Goal: Task Accomplishment & Management: Manage account settings

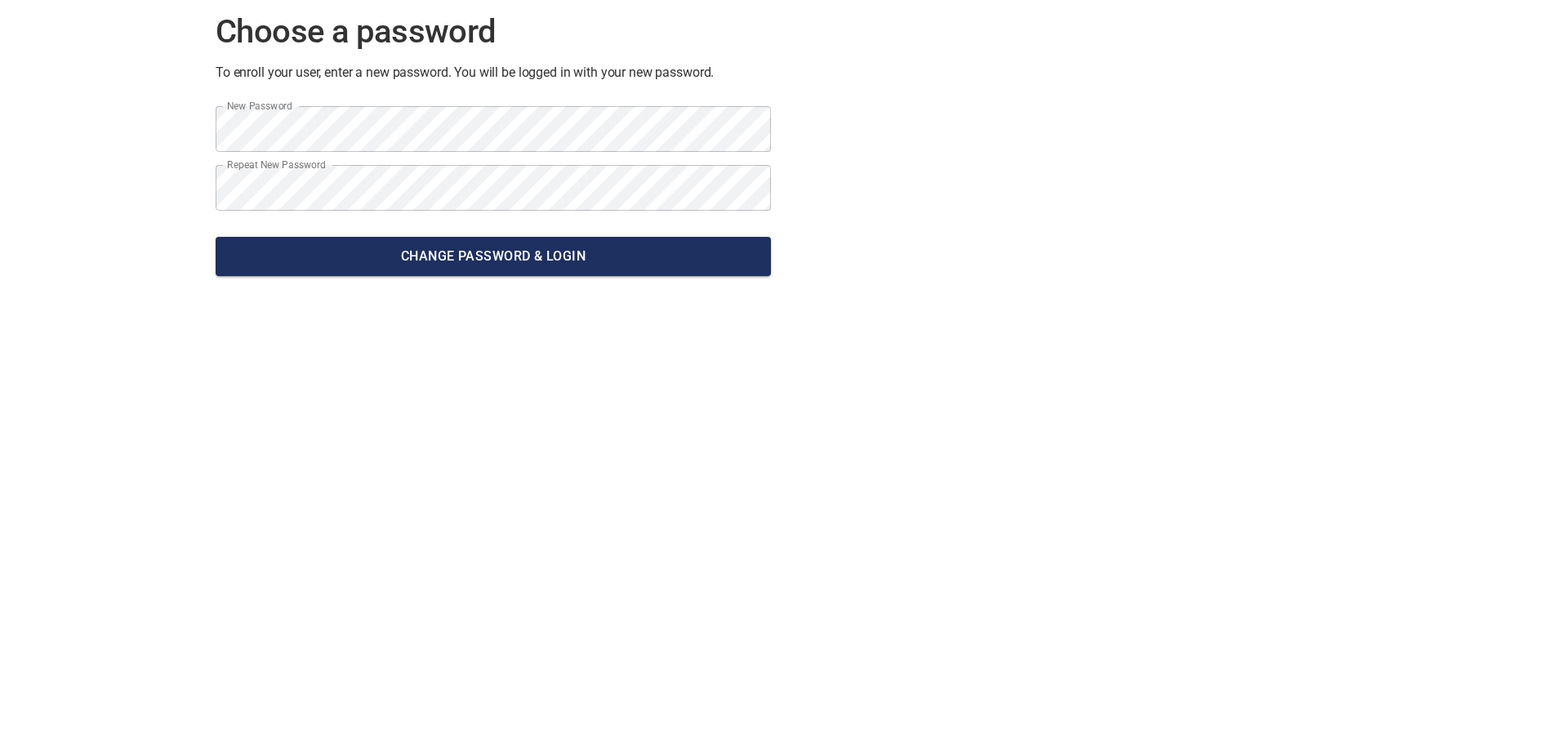
click at [509, 263] on span "Change password & Login" at bounding box center [494, 256] width 530 height 23
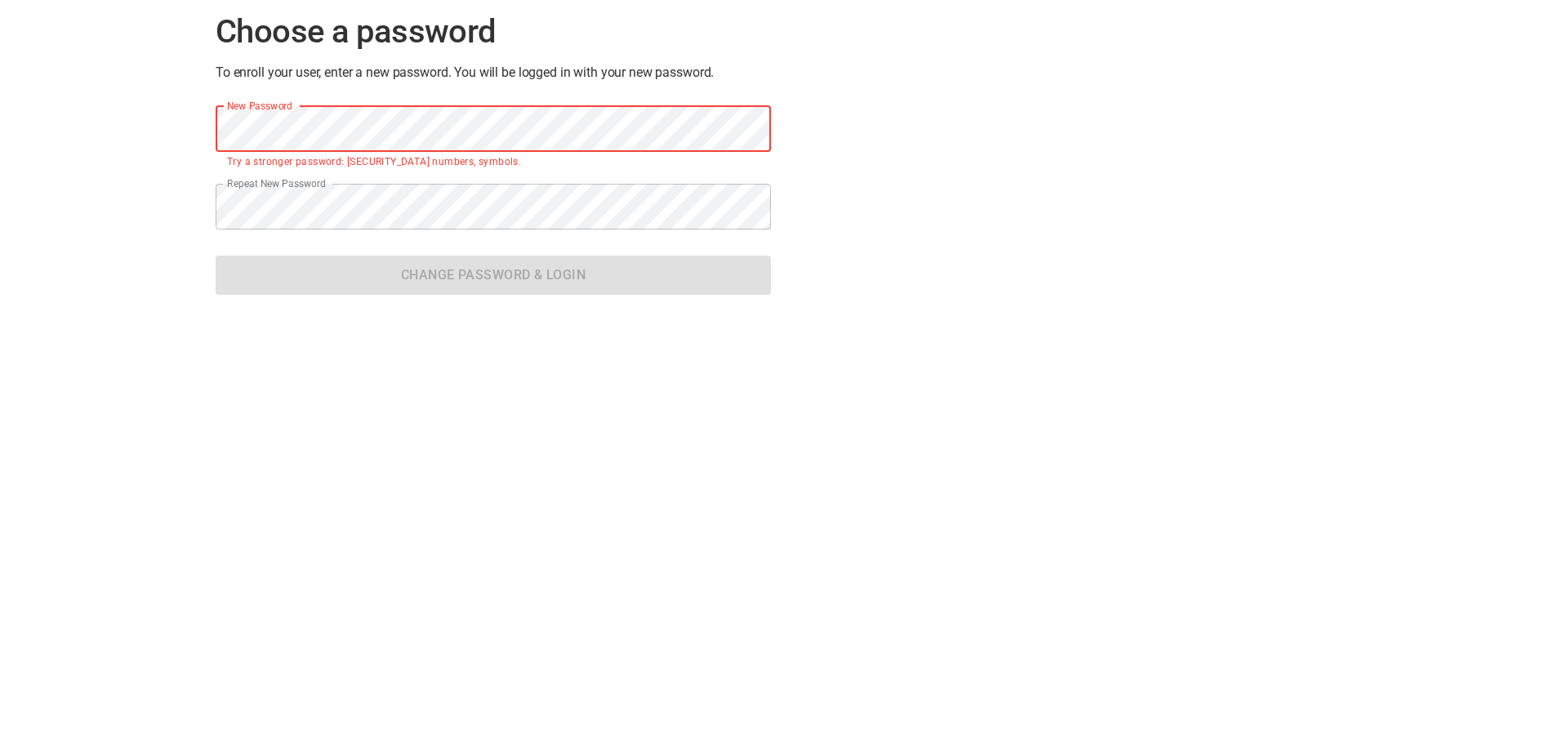
click at [78, 115] on div "Choose a password To enroll your user, enter a new password. You will be logged…" at bounding box center [784, 359] width 1568 height 744
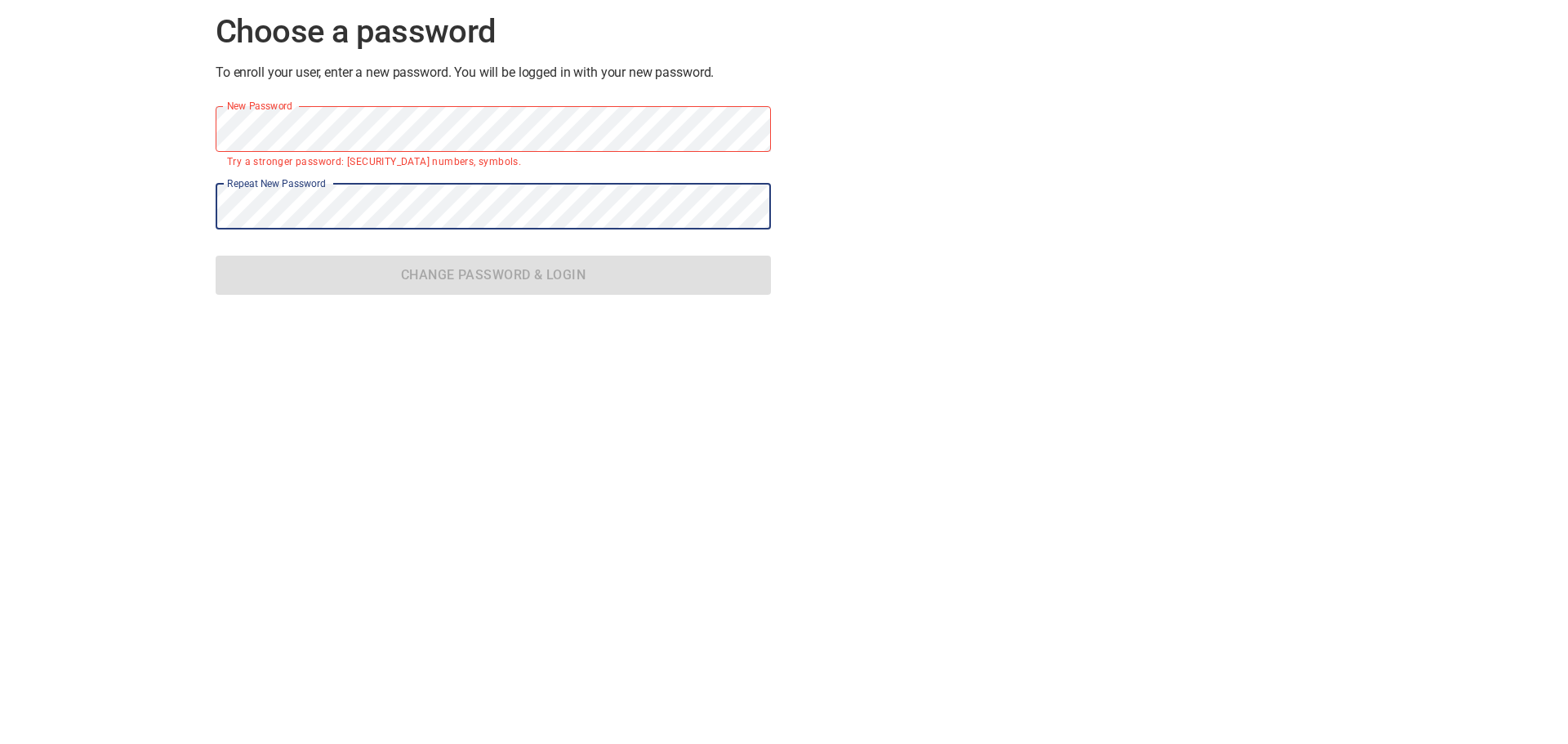
click at [123, 192] on div "Choose a password To enroll your user, enter a new password. You will be logged…" at bounding box center [784, 359] width 1568 height 744
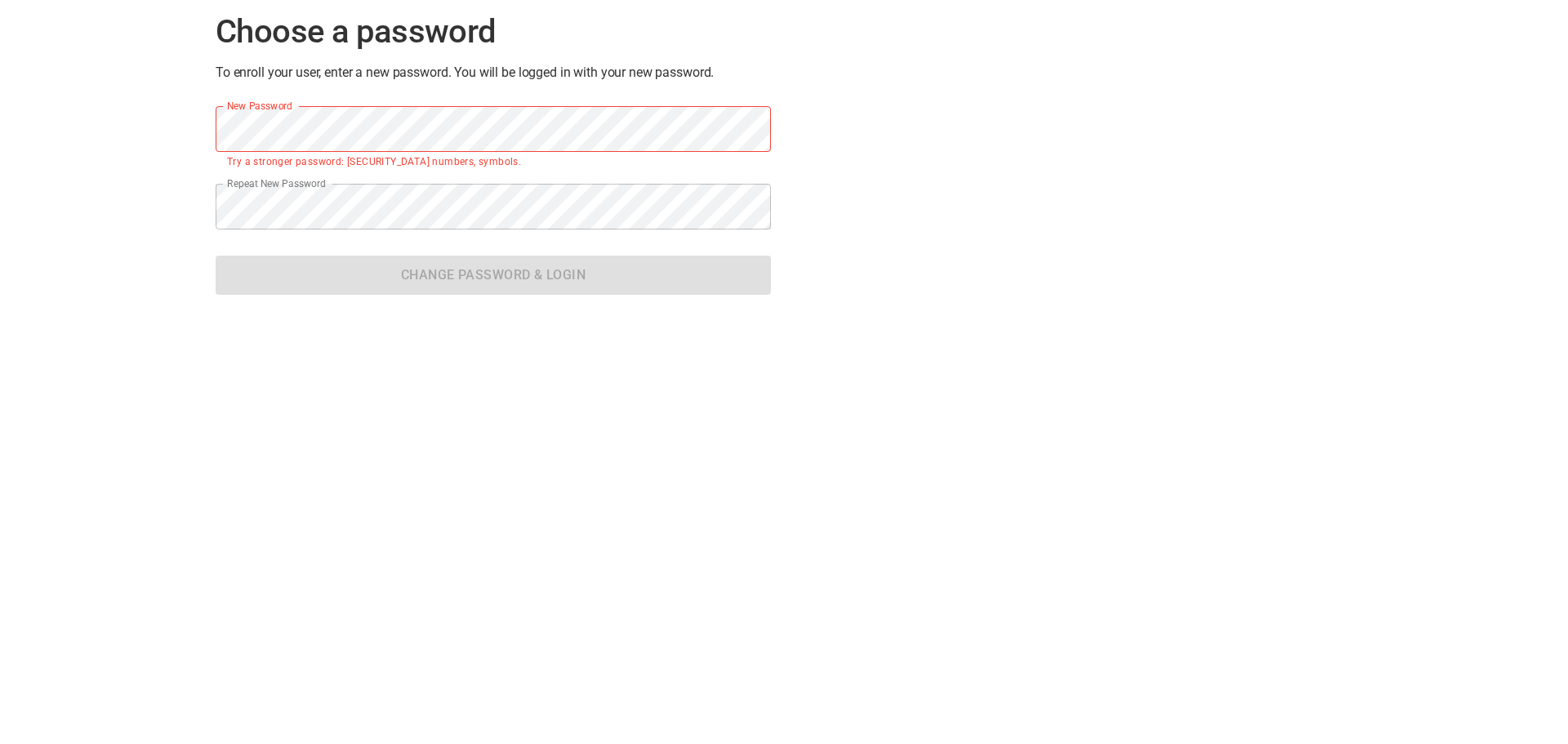
click at [944, 376] on div "Choose a password To enroll your user, enter a new password. You will be logged…" at bounding box center [784, 359] width 1568 height 744
click at [1094, 345] on div "Choose a password To enroll your user, enter a new password. You will be logged…" at bounding box center [784, 359] width 1568 height 744
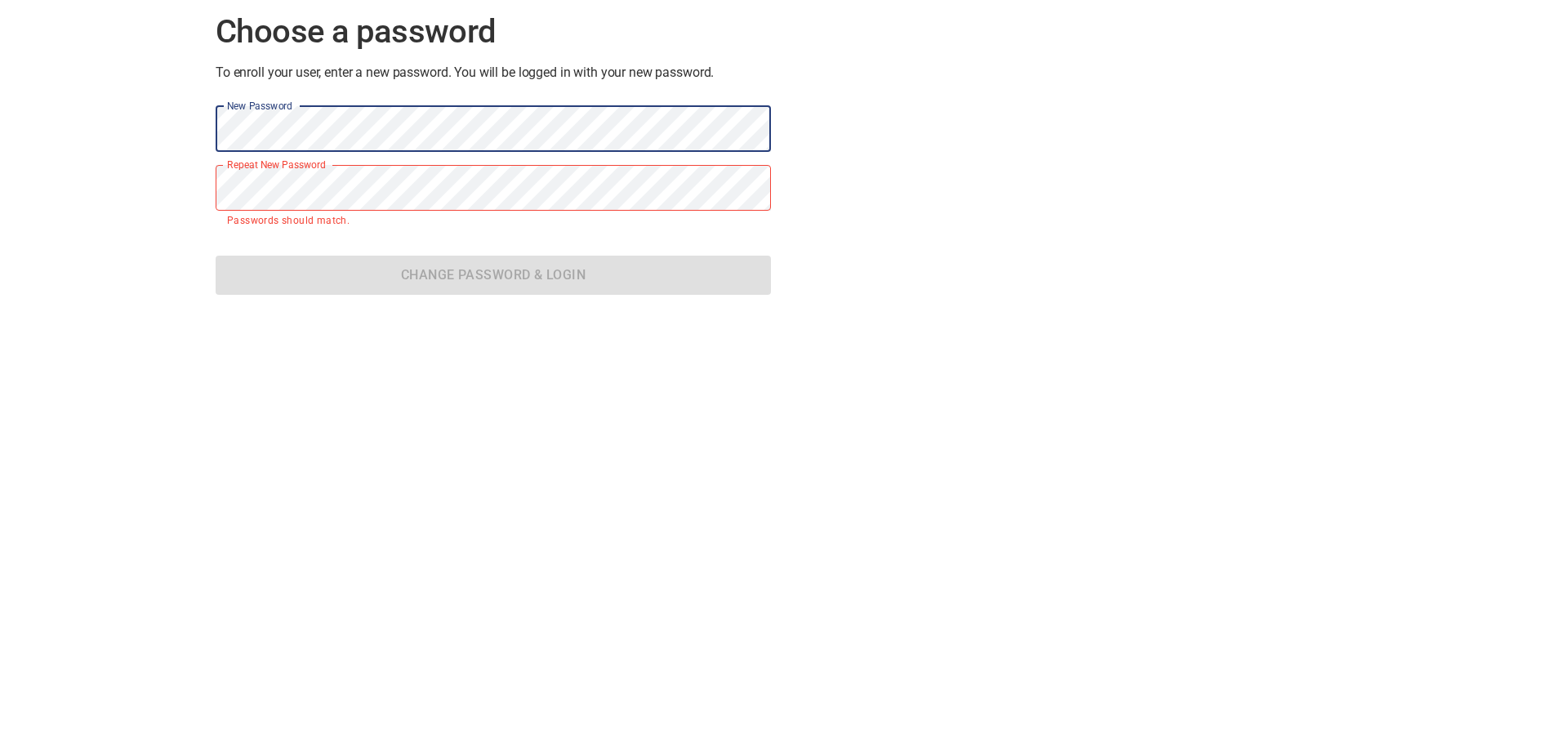
click at [109, 126] on div "Choose a password To enroll your user, enter a new password. You will be logged…" at bounding box center [784, 359] width 1568 height 744
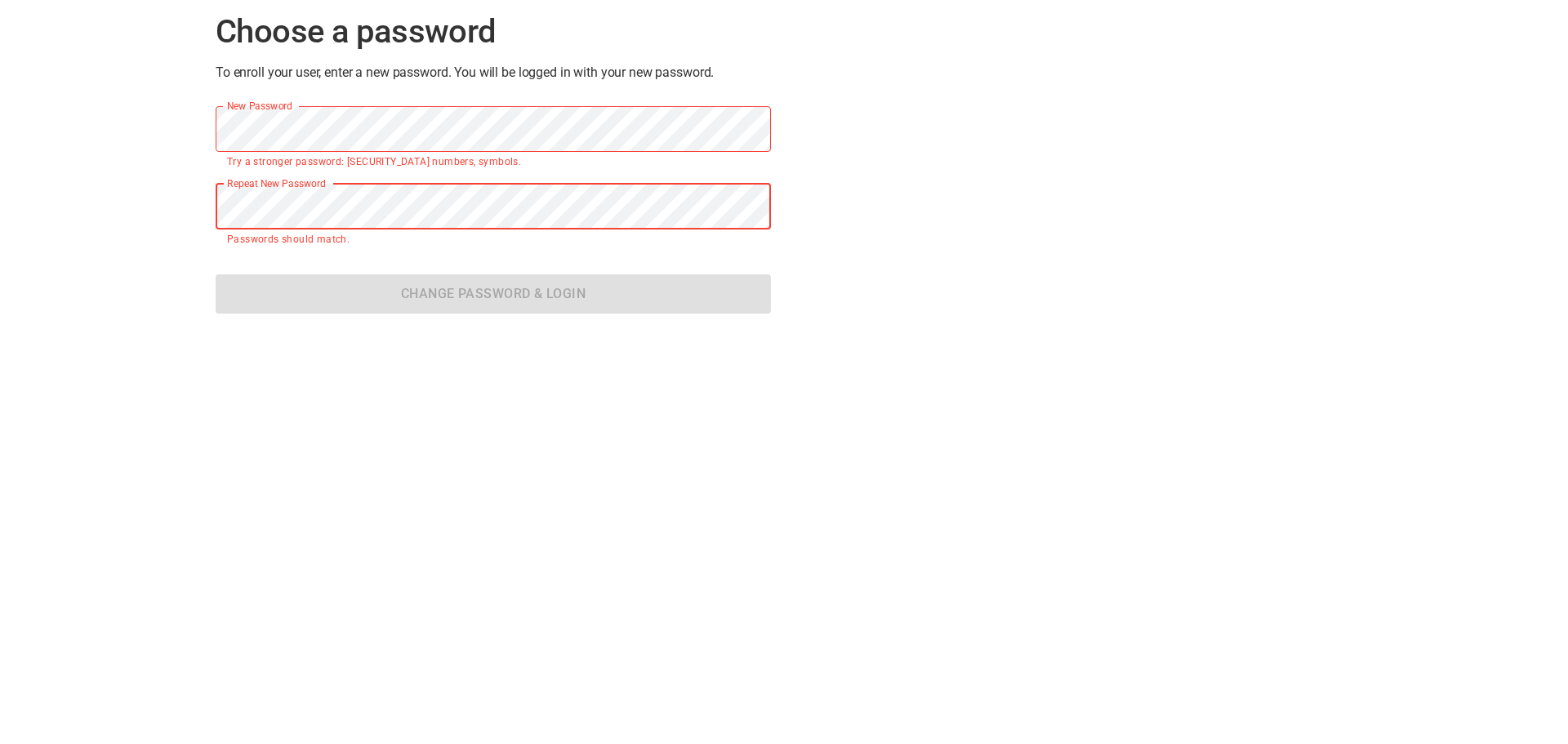
click at [170, 200] on div "Choose a password To enroll your user, enter a new password. You will be logged…" at bounding box center [784, 359] width 1568 height 744
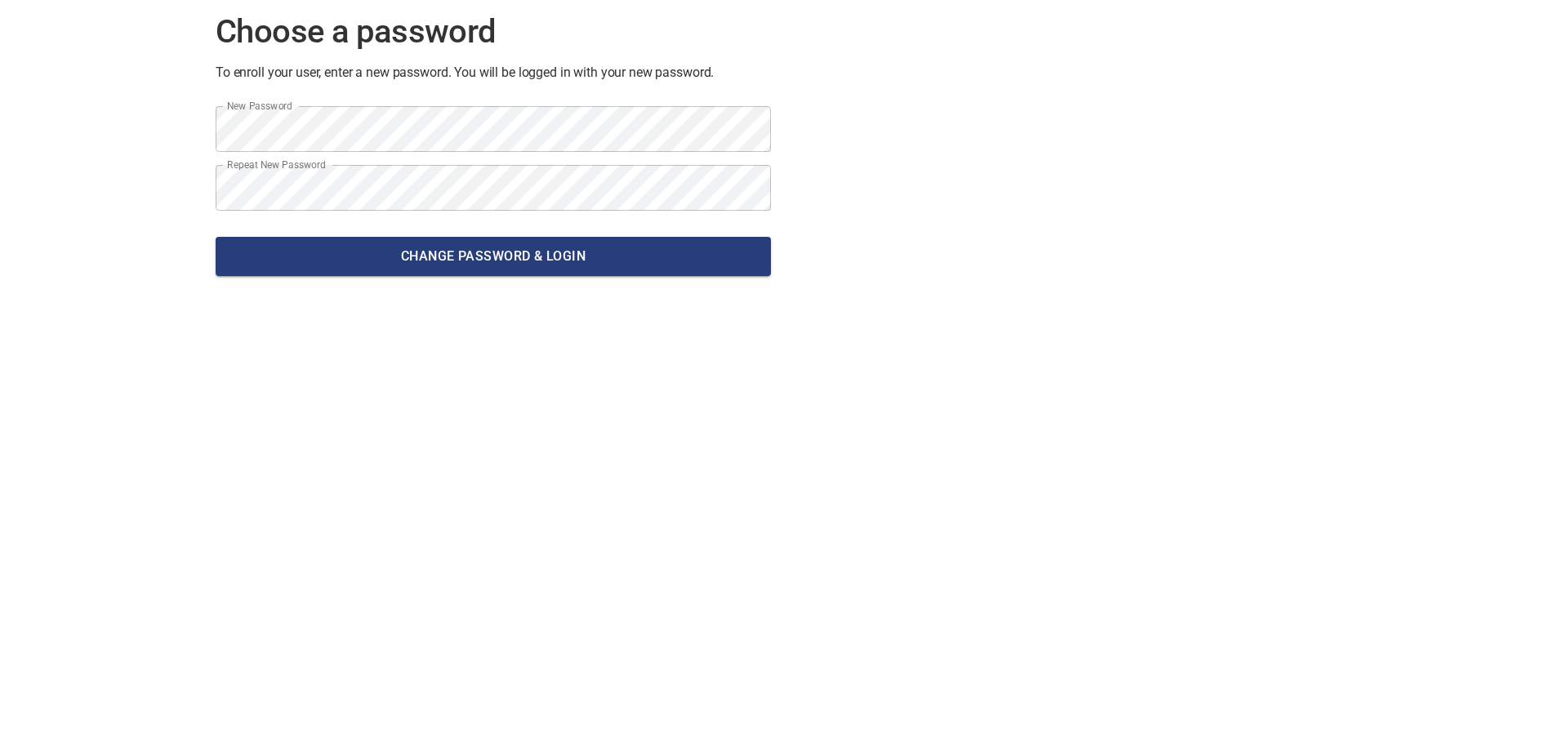
click at [994, 207] on div "Choose a password To enroll your user, enter a new password. You will be logged…" at bounding box center [784, 144] width 1163 height 315
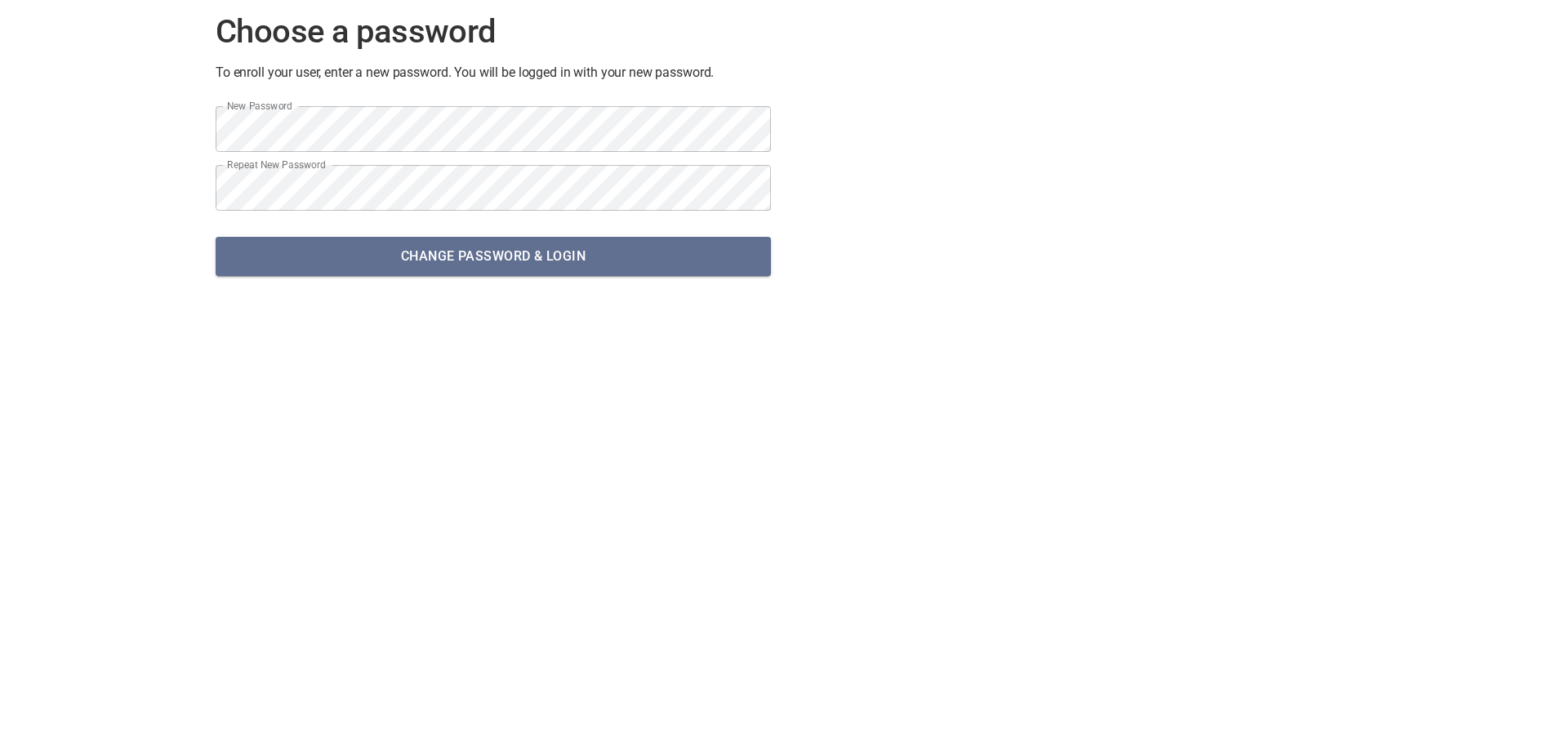
click at [573, 250] on span "Change password & Login" at bounding box center [494, 256] width 530 height 23
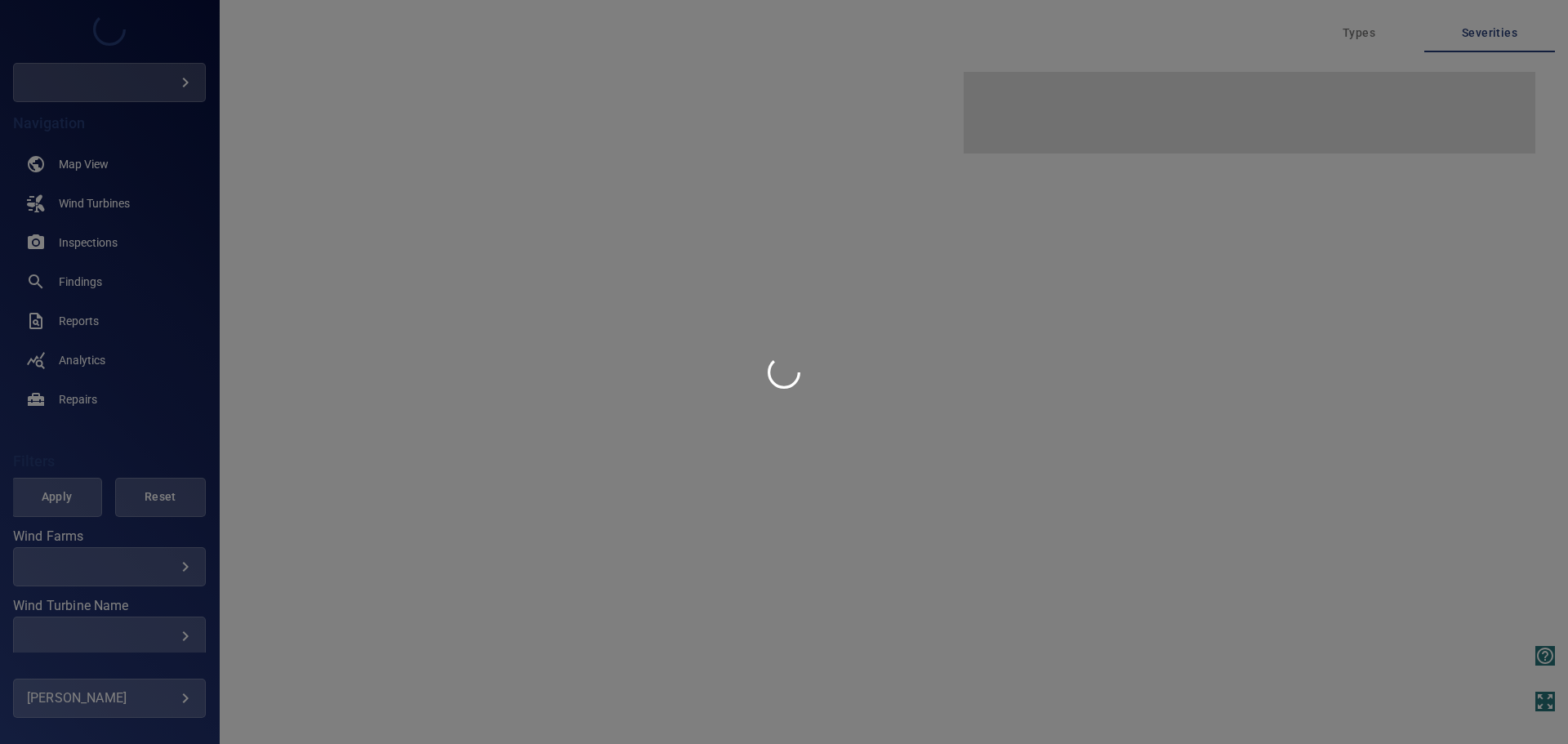
type input "*******"
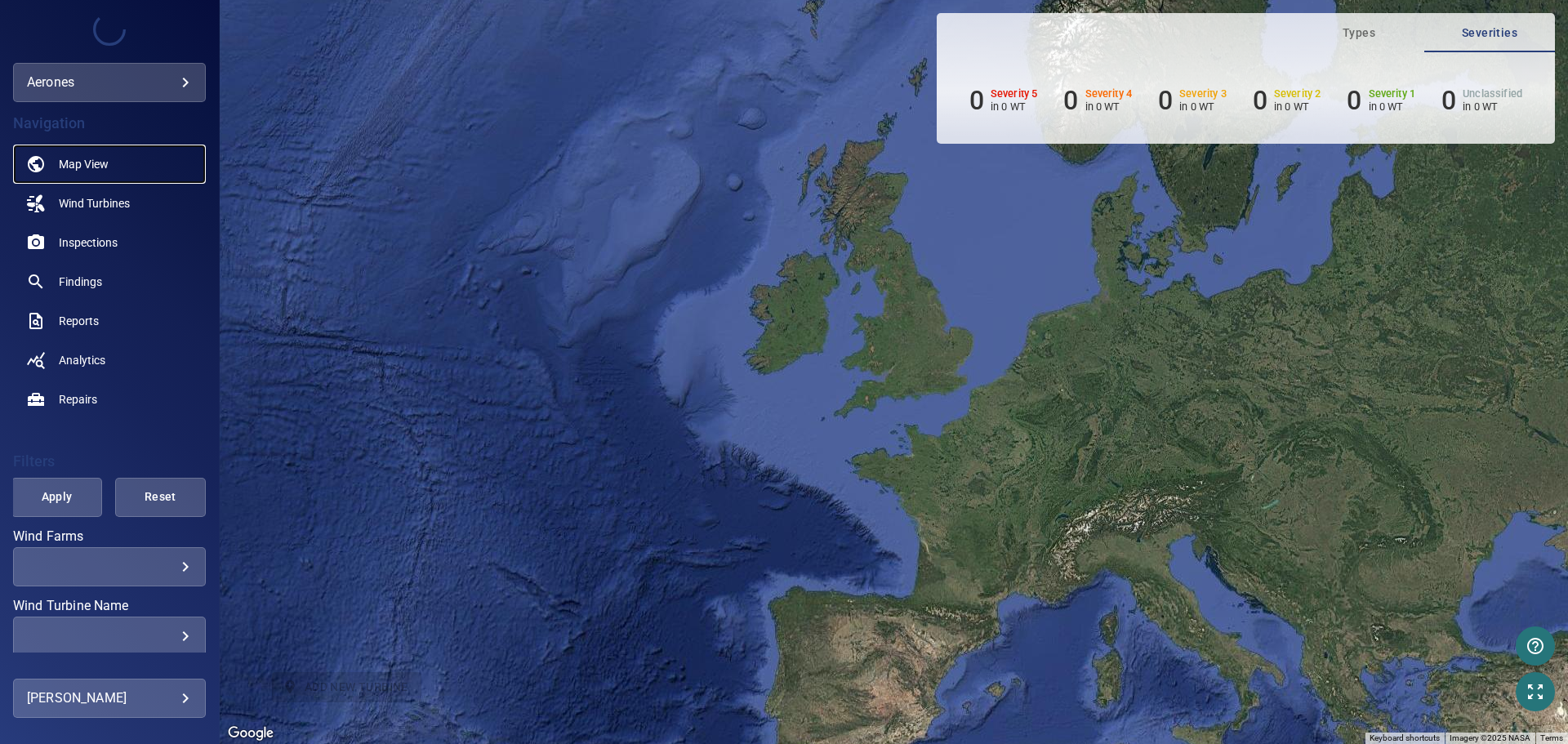
click at [94, 165] on span "Map View" at bounding box center [83, 163] width 49 height 16
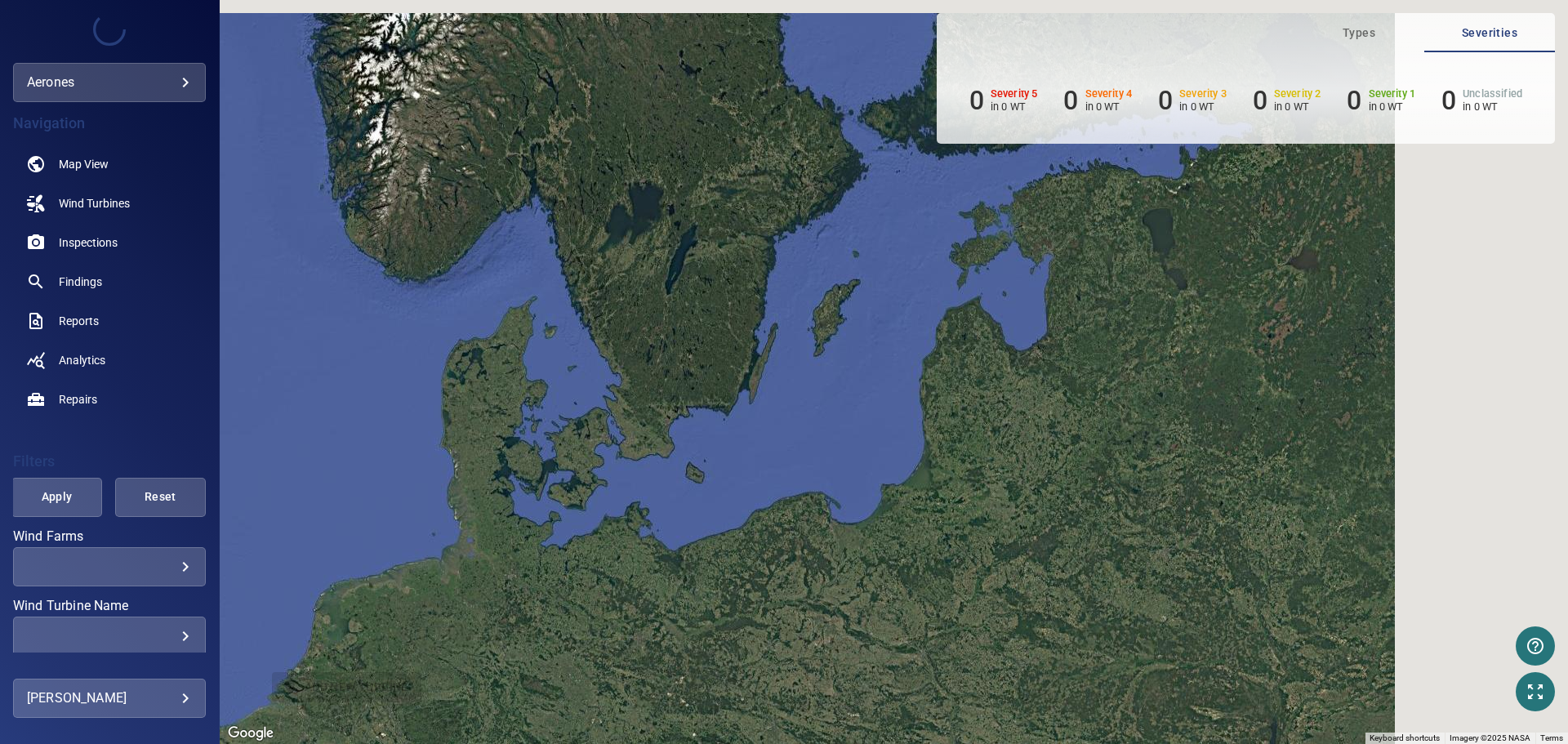
drag, startPoint x: 1375, startPoint y: 333, endPoint x: 853, endPoint y: 570, distance: 573.3
click at [853, 570] on div at bounding box center [893, 372] width 1348 height 744
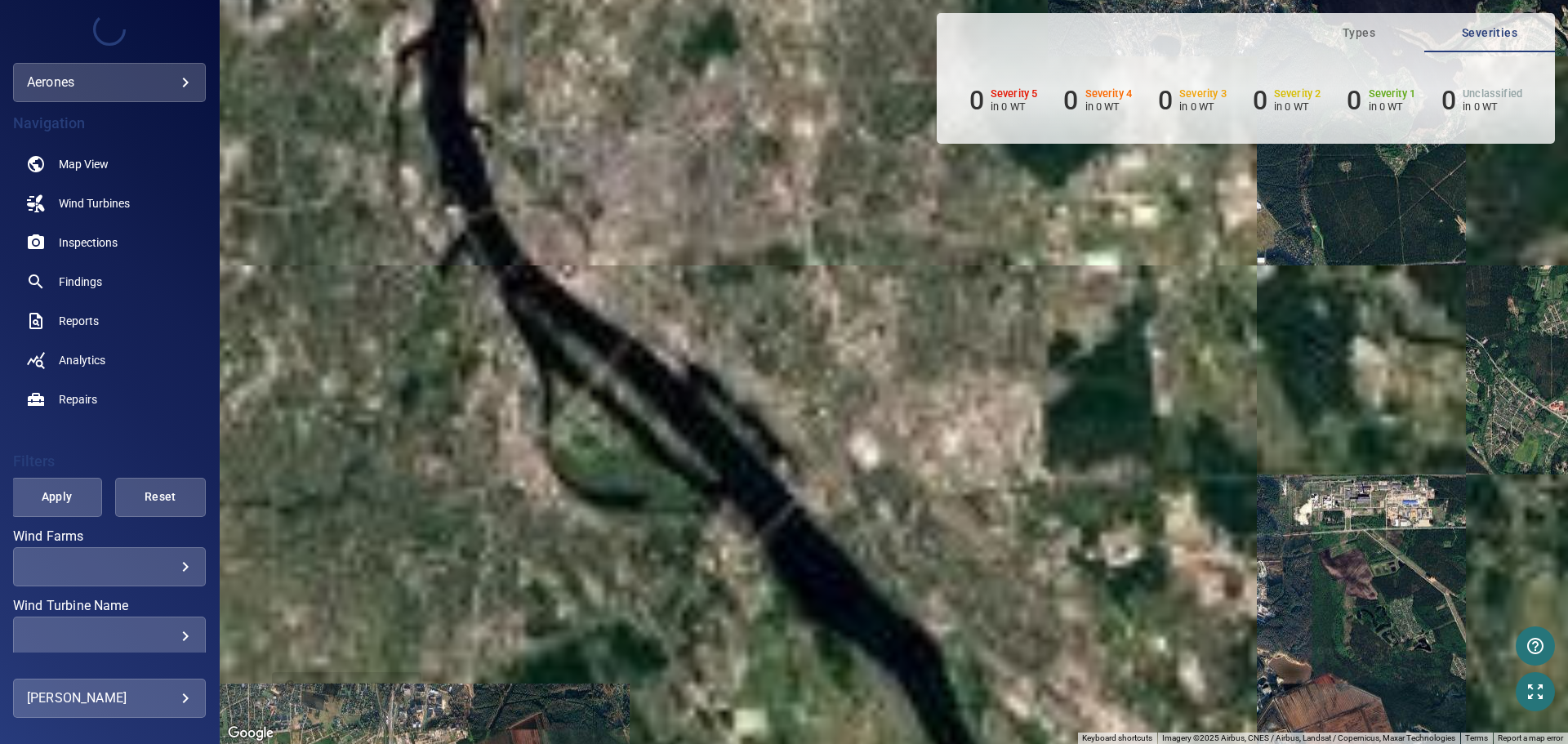
drag, startPoint x: 979, startPoint y: 531, endPoint x: 838, endPoint y: 483, distance: 148.9
click at [838, 483] on div at bounding box center [893, 372] width 1348 height 744
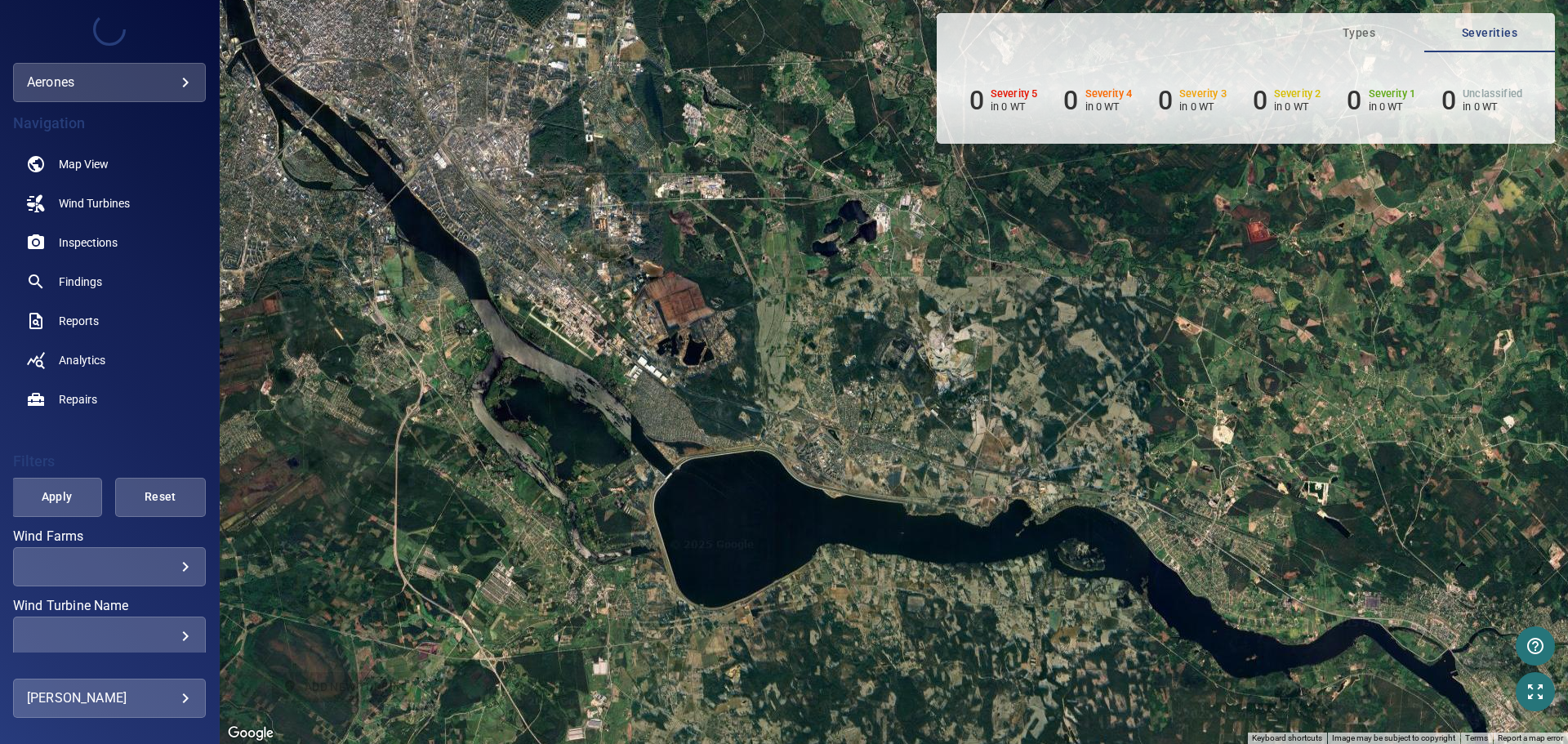
drag, startPoint x: 1022, startPoint y: 587, endPoint x: 696, endPoint y: 306, distance: 430.4
click at [696, 307] on div at bounding box center [893, 372] width 1348 height 744
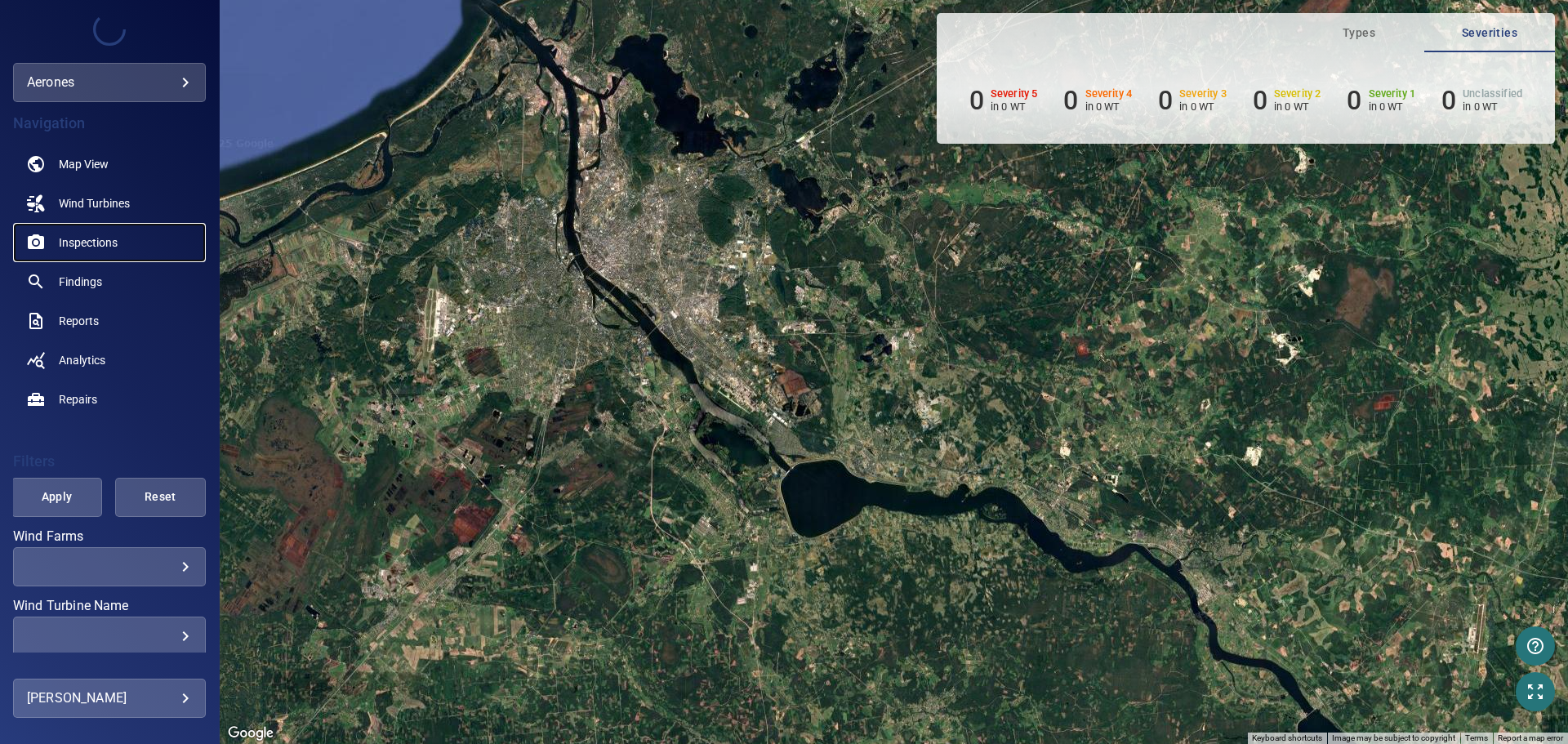
click at [106, 248] on span "Inspections" at bounding box center [88, 242] width 59 height 16
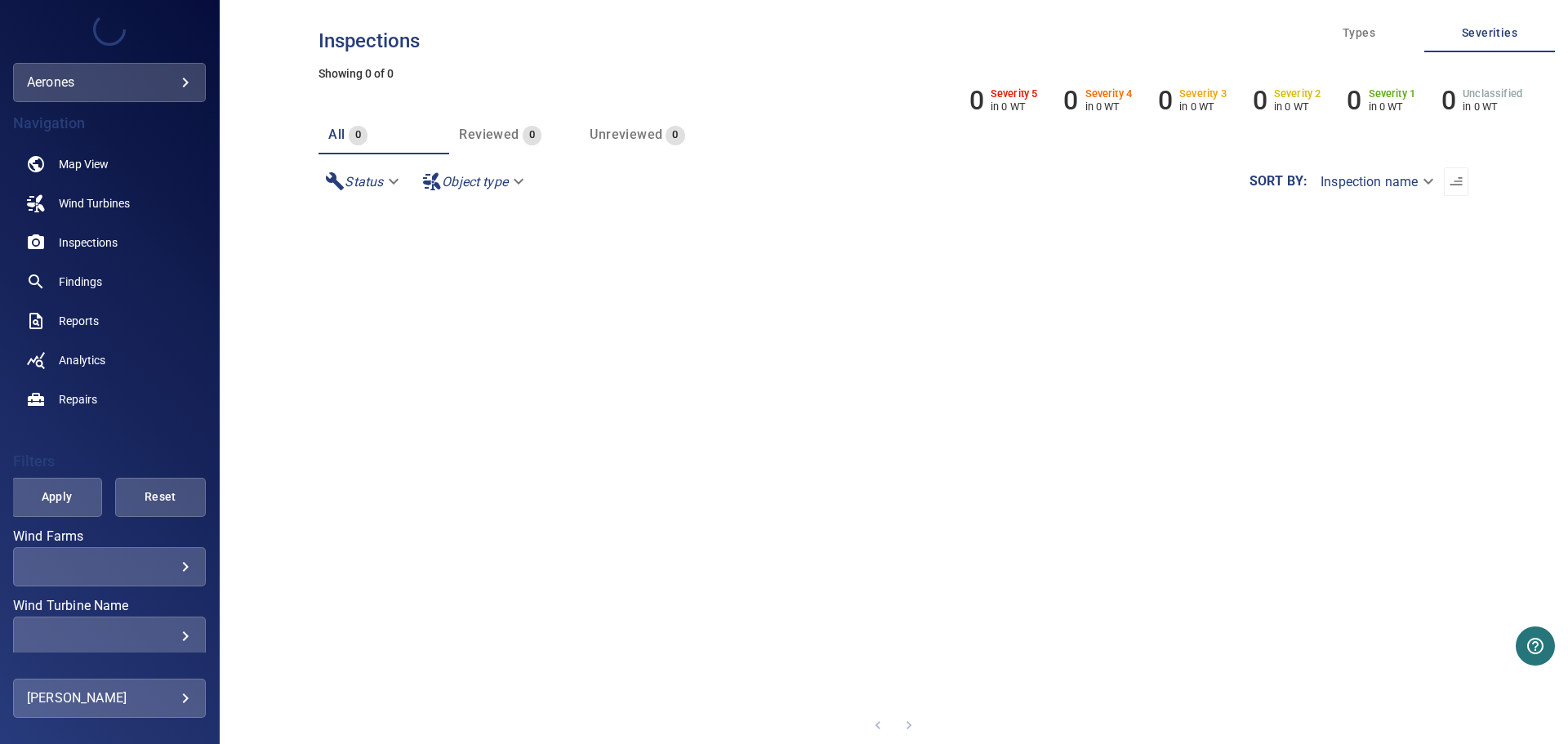
scroll to position [39, 0]
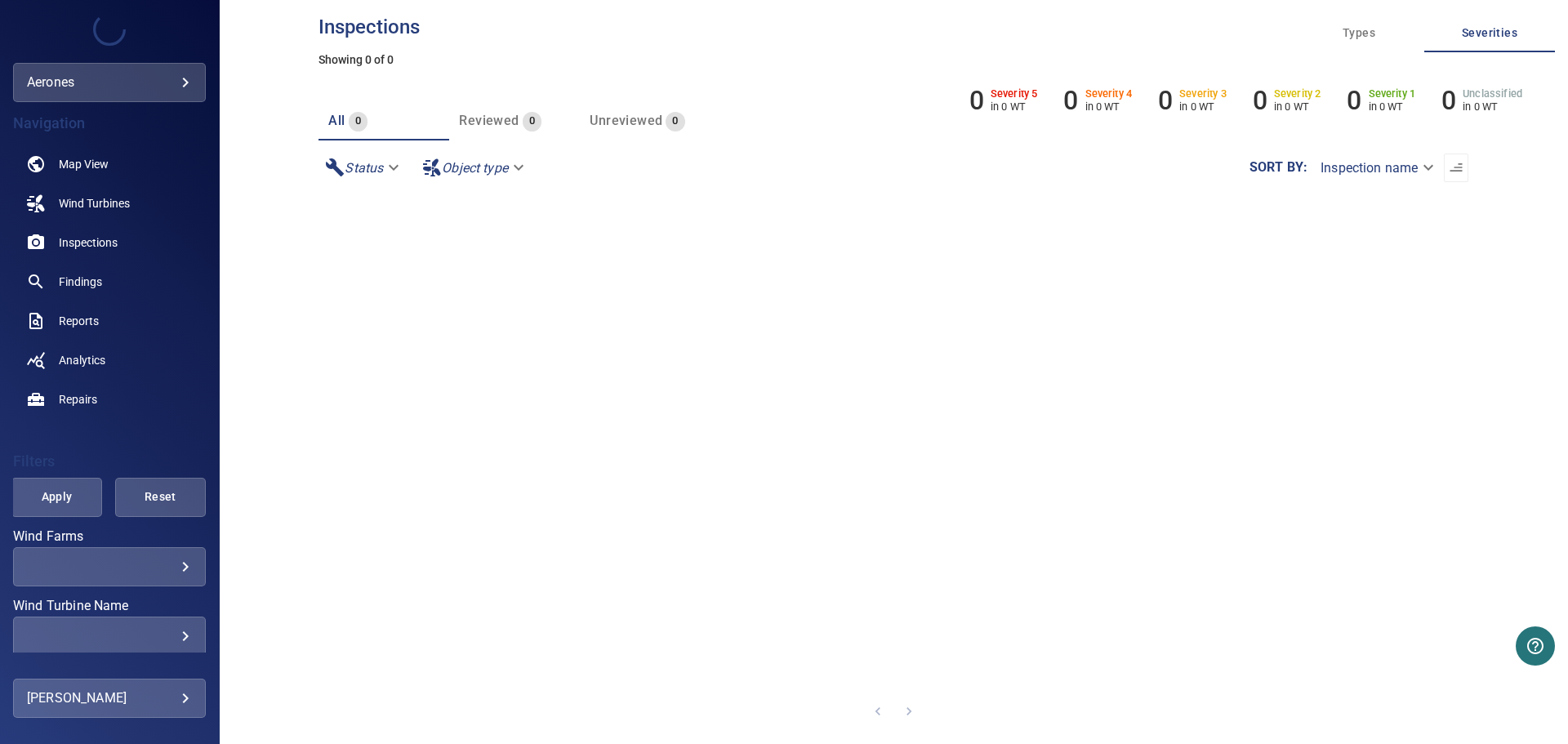
click at [68, 80] on body "**********" at bounding box center [784, 372] width 1568 height 744
click at [87, 26] on div at bounding box center [784, 372] width 1568 height 744
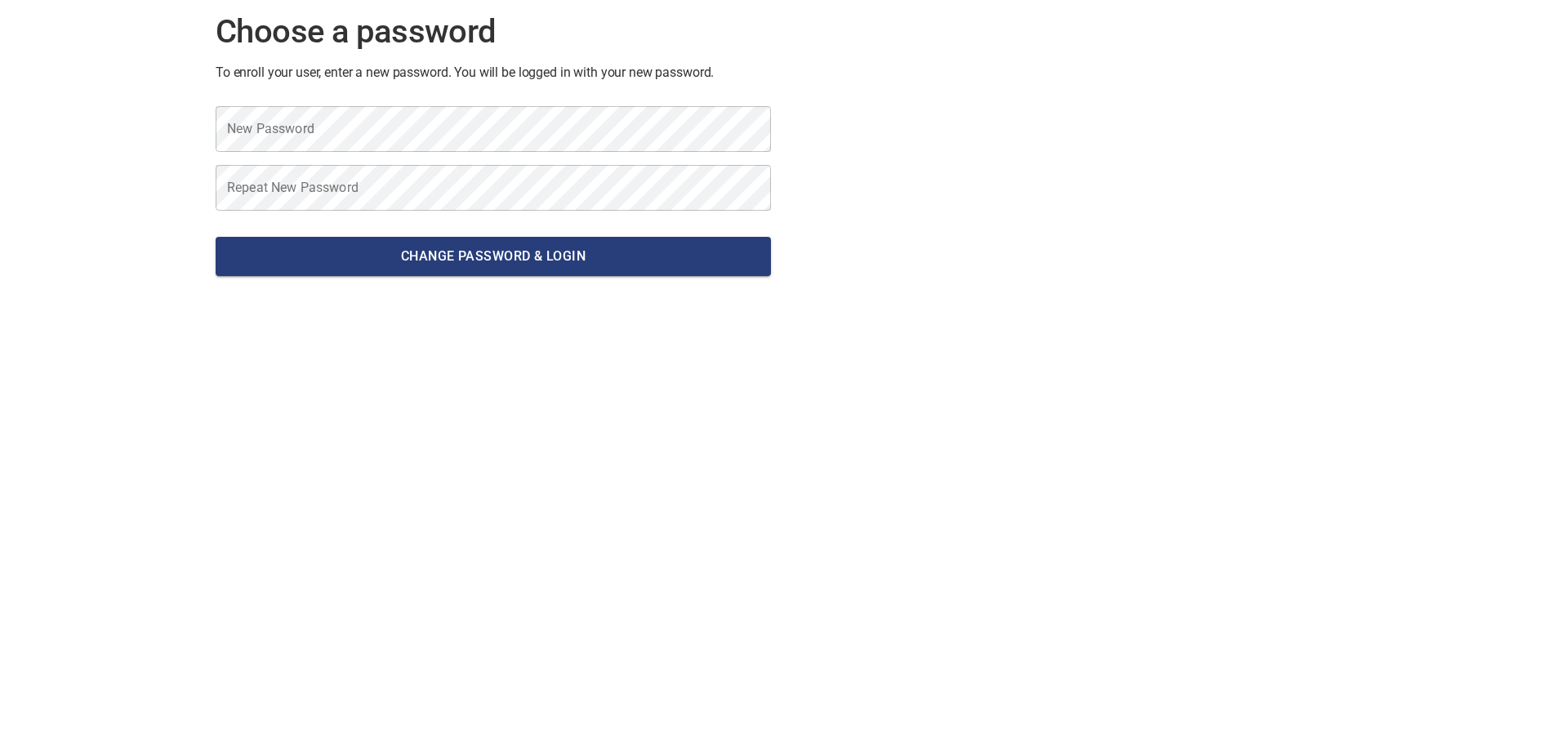
drag, startPoint x: 913, startPoint y: 400, endPoint x: 906, endPoint y: 392, distance: 10.6
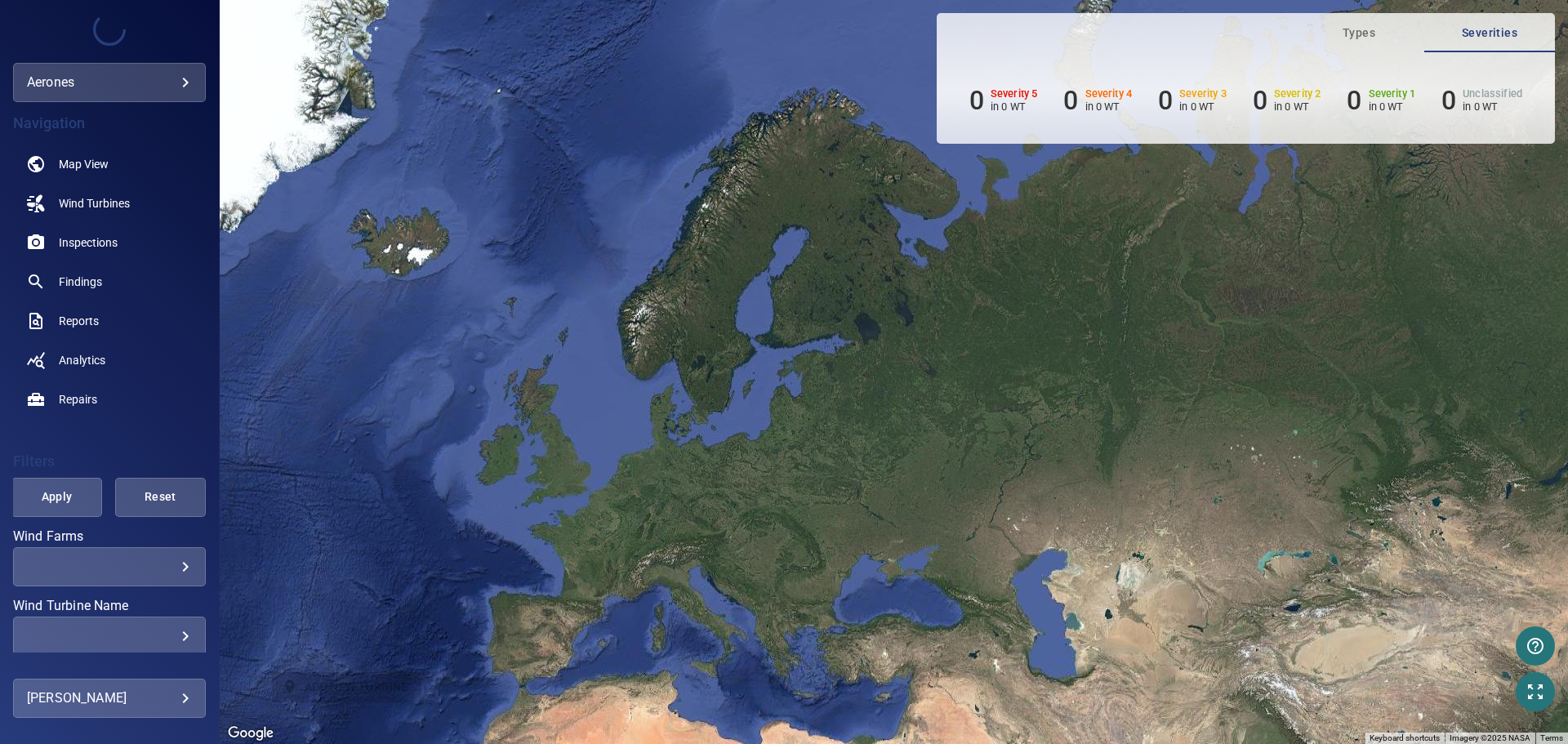
drag, startPoint x: 1200, startPoint y: 361, endPoint x: 1146, endPoint y: 329, distance: 62.8
click at [873, 477] on div at bounding box center [893, 372] width 1348 height 744
